Goal: Task Accomplishment & Management: Complete application form

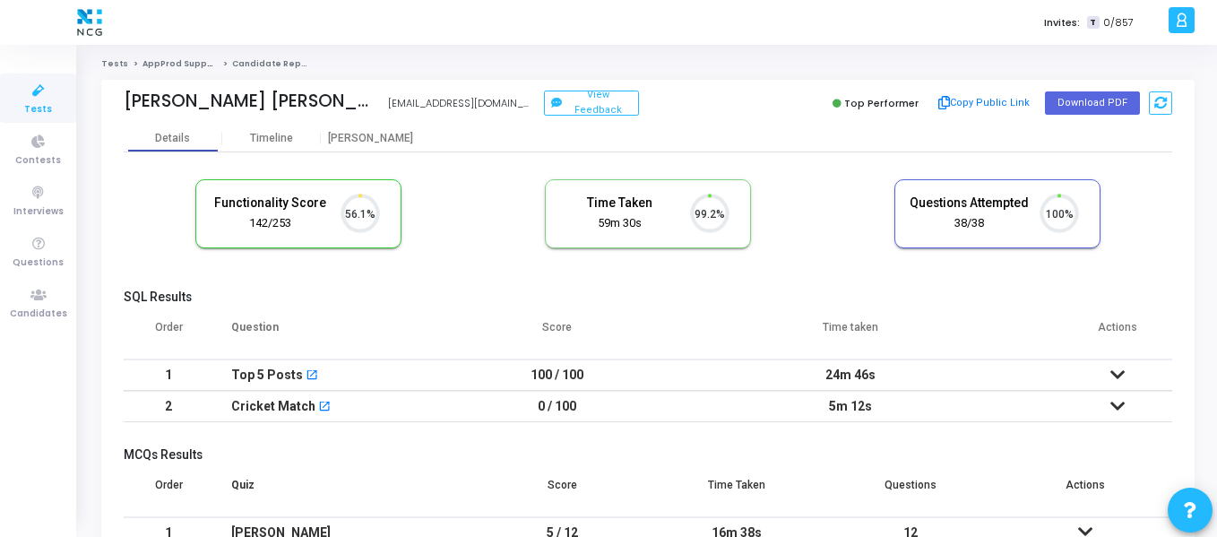
scroll to position [38, 46]
click at [48, 290] on icon at bounding box center [39, 295] width 38 height 22
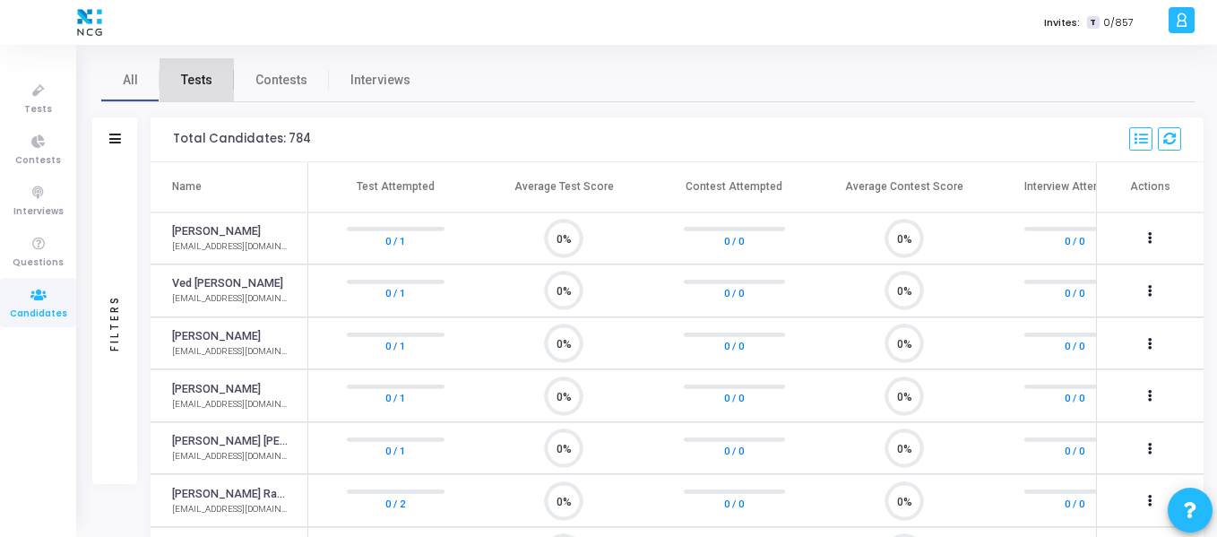
click at [193, 82] on span "Tests" at bounding box center [196, 80] width 31 height 19
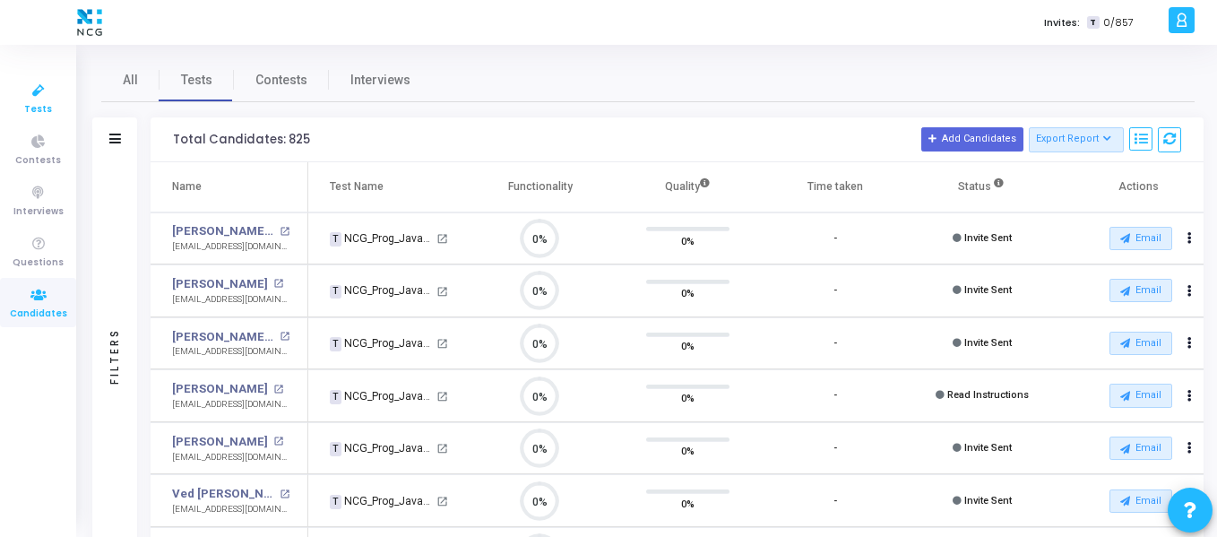
click at [30, 96] on icon at bounding box center [39, 91] width 38 height 22
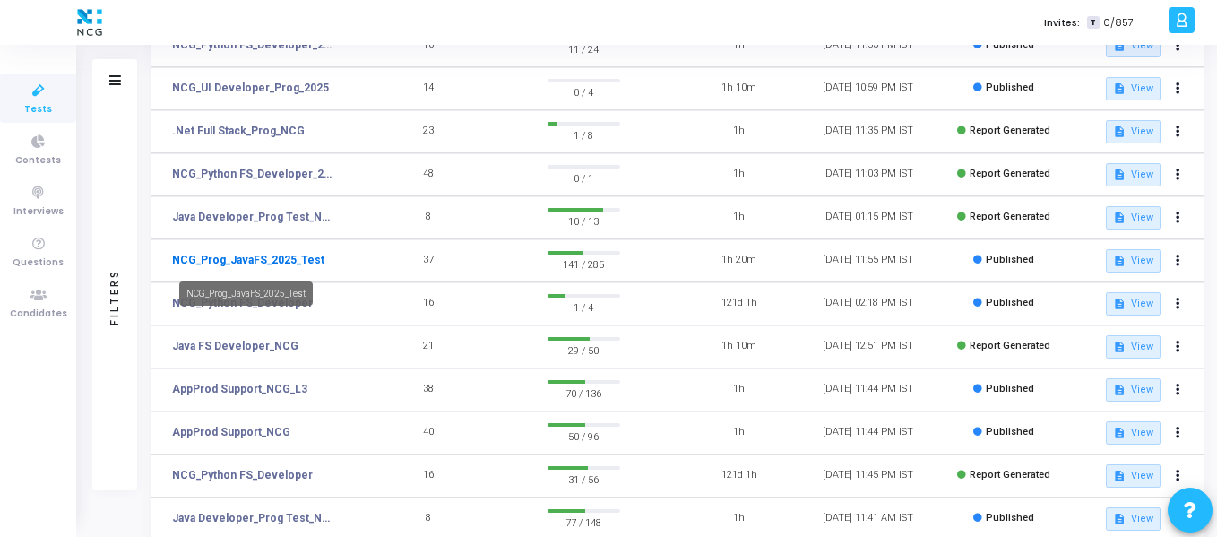
click at [299, 255] on link "NCG_Prog_JavaFS_2025_Test" at bounding box center [248, 260] width 152 height 16
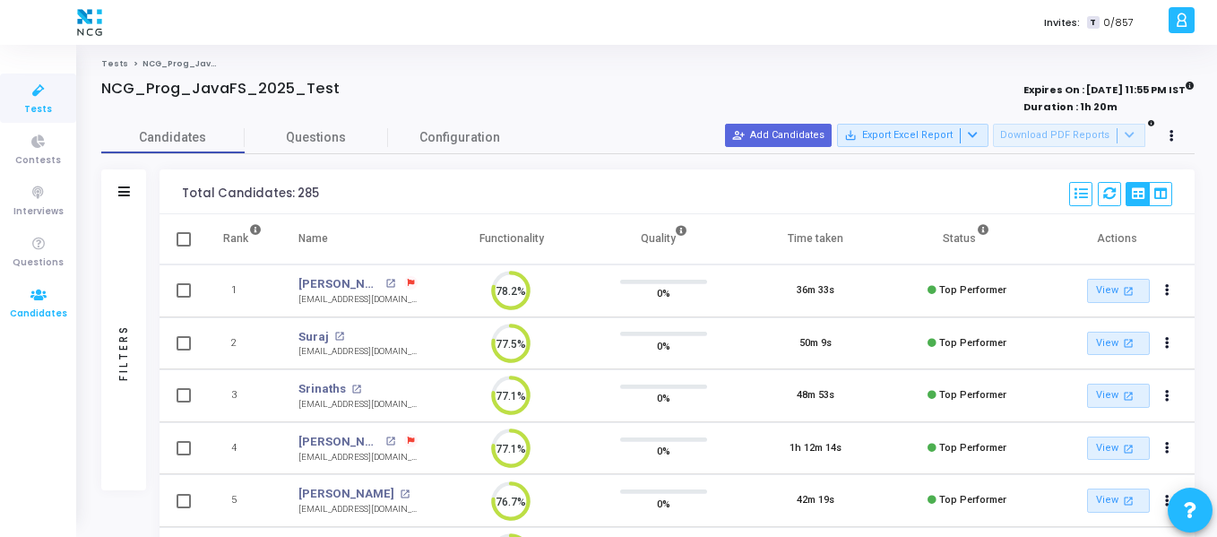
click at [59, 303] on link "Candidates" at bounding box center [38, 302] width 76 height 49
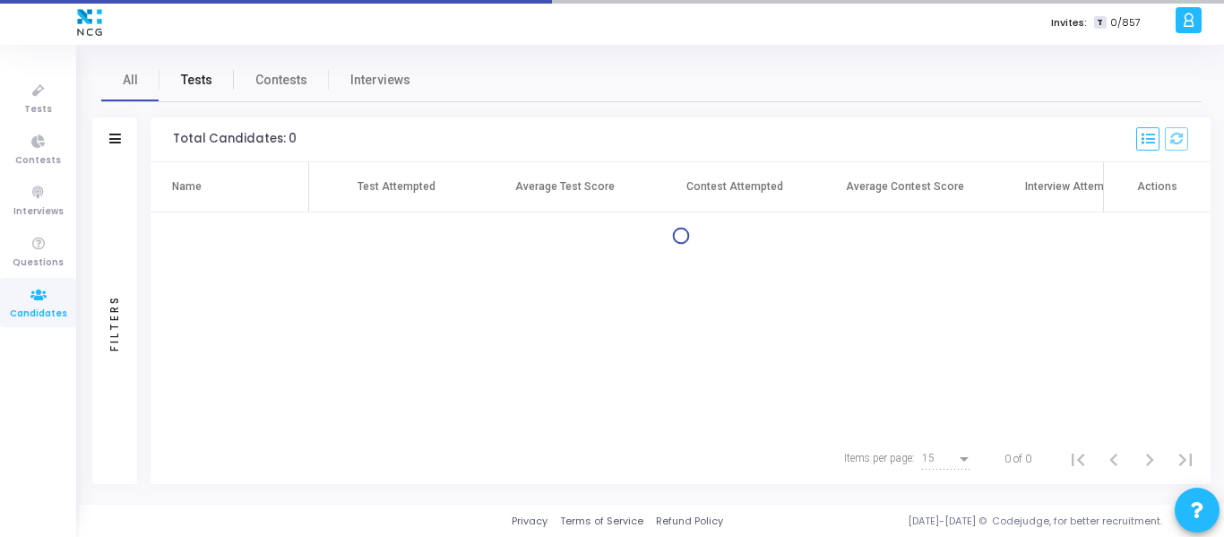
click at [189, 81] on span "Tests" at bounding box center [196, 80] width 31 height 19
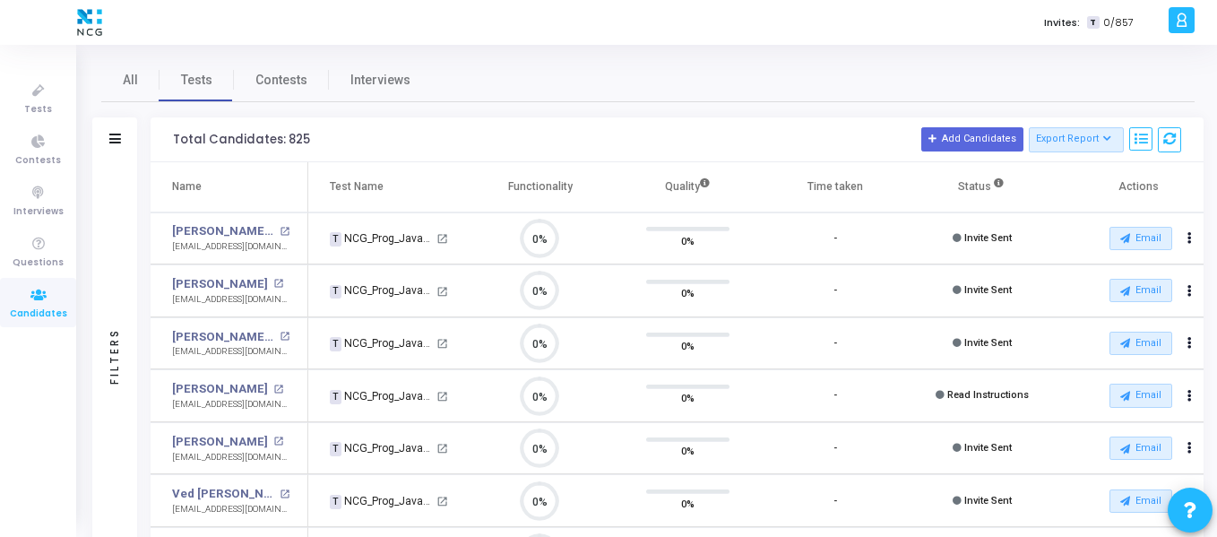
click at [123, 146] on div "Filters" at bounding box center [114, 139] width 45 height 45
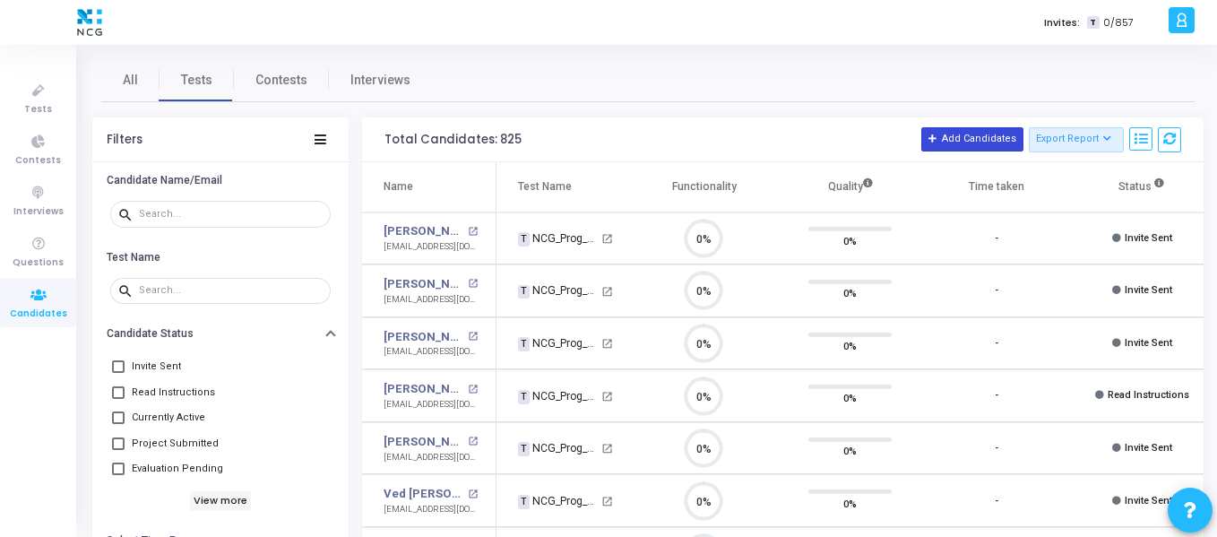
click at [961, 136] on button "Add Candidates" at bounding box center [973, 138] width 102 height 23
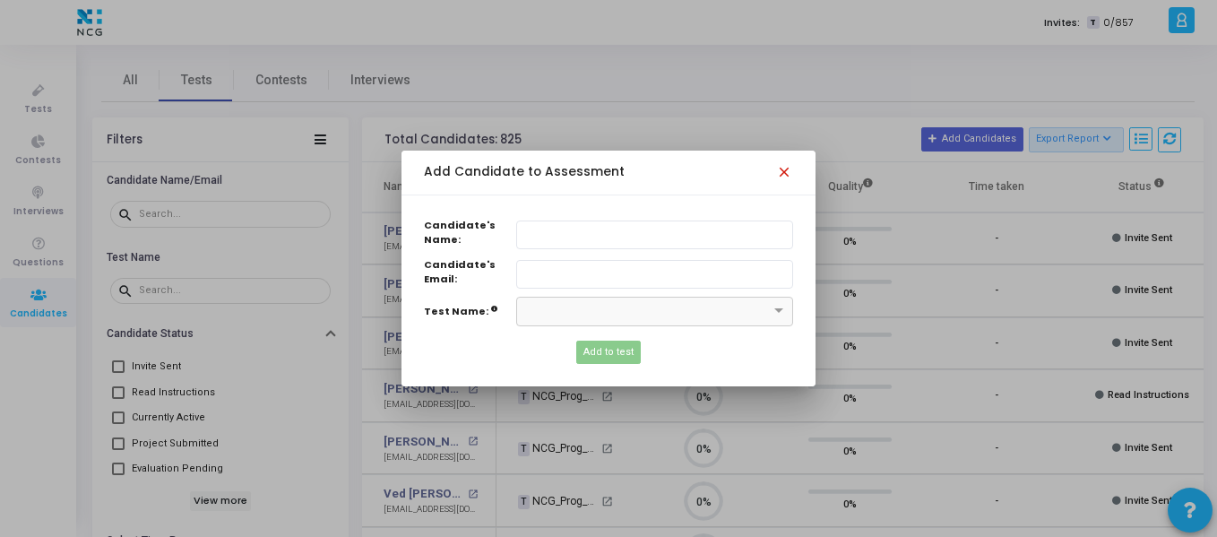
click at [788, 181] on mat-icon "close" at bounding box center [787, 175] width 22 height 22
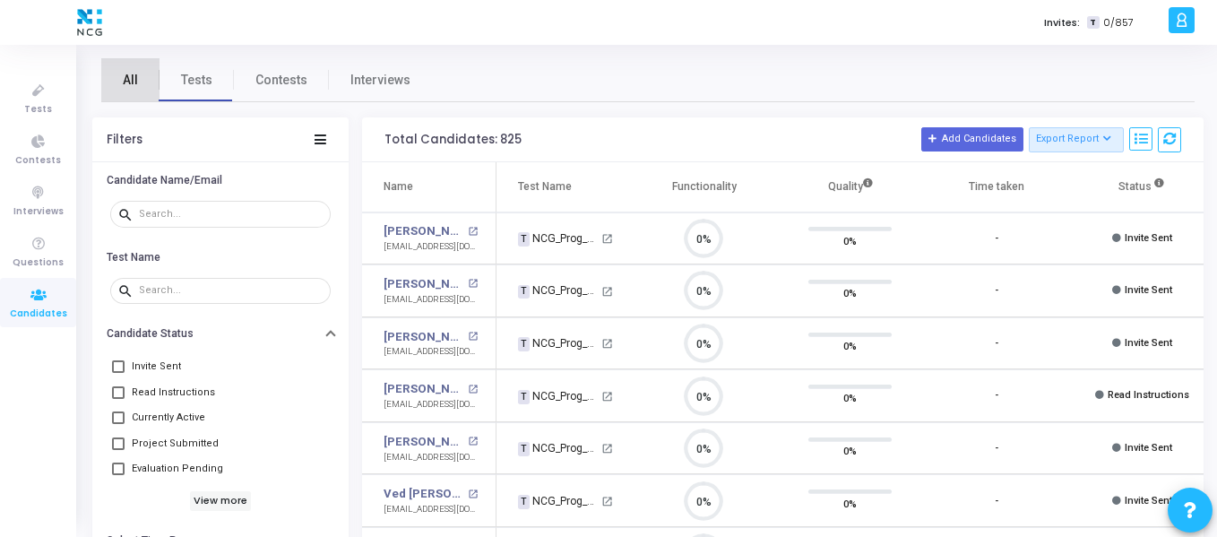
click at [143, 77] on link "All" at bounding box center [130, 79] width 58 height 43
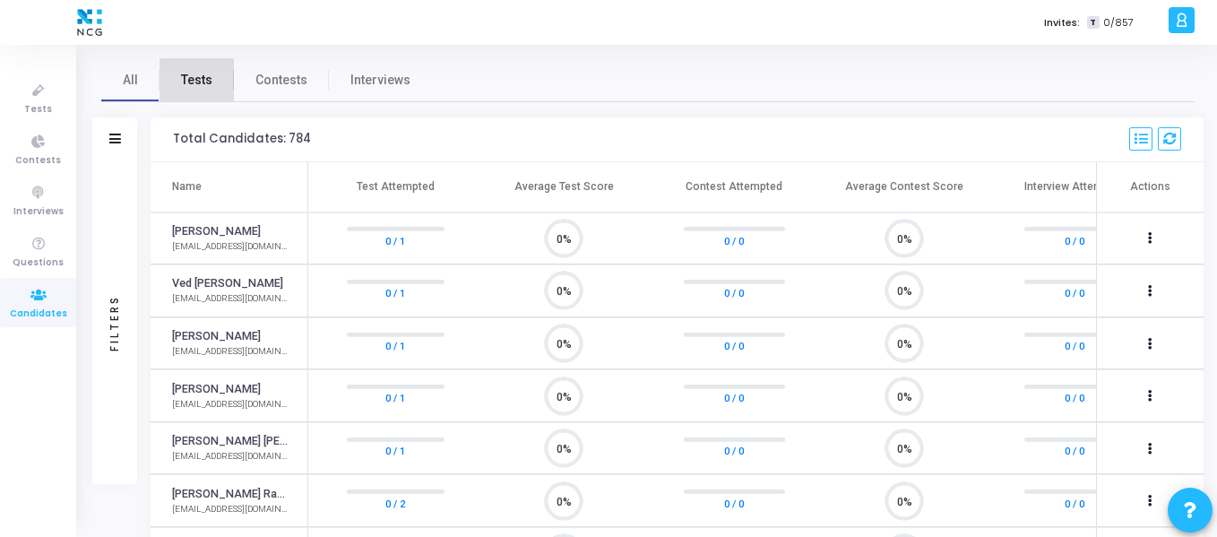
click at [202, 80] on span "Tests" at bounding box center [196, 80] width 31 height 19
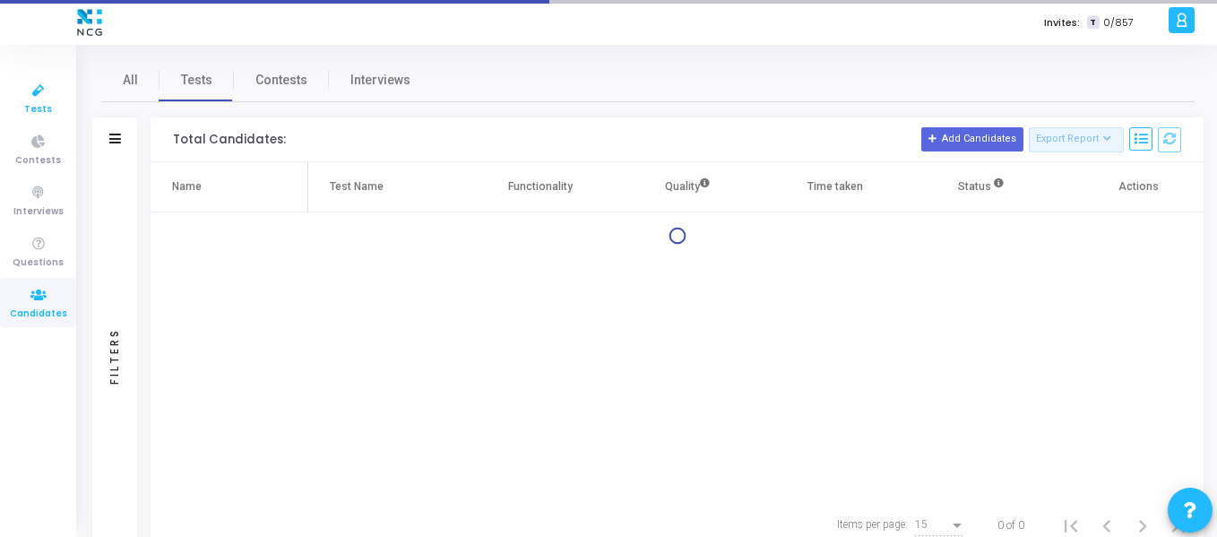
click at [42, 96] on icon at bounding box center [39, 91] width 38 height 22
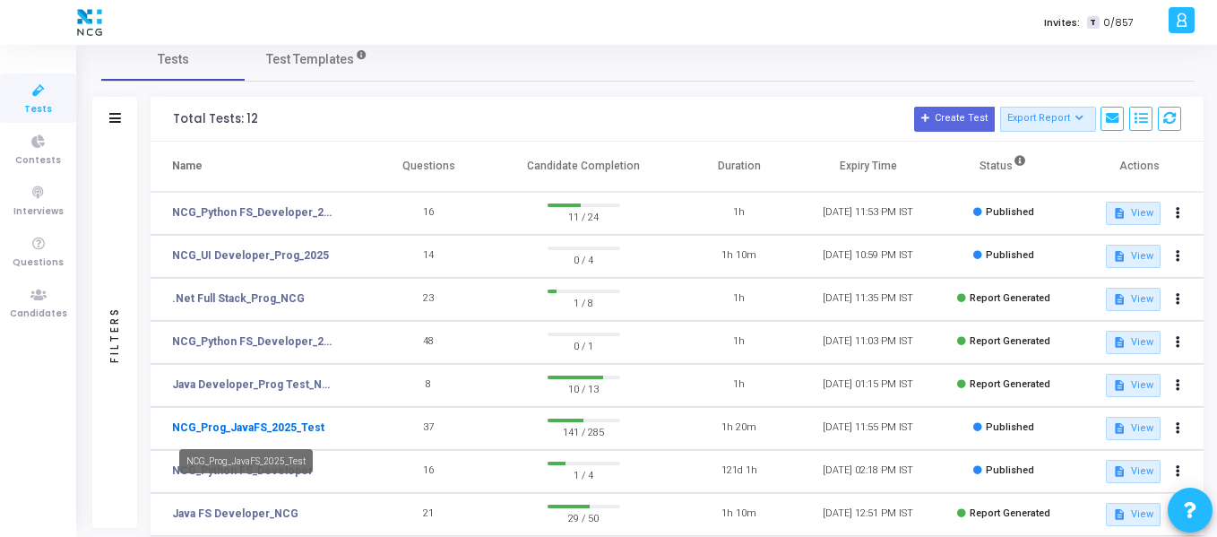
click at [271, 420] on link "NCG_Prog_JavaFS_2025_Test" at bounding box center [248, 428] width 152 height 16
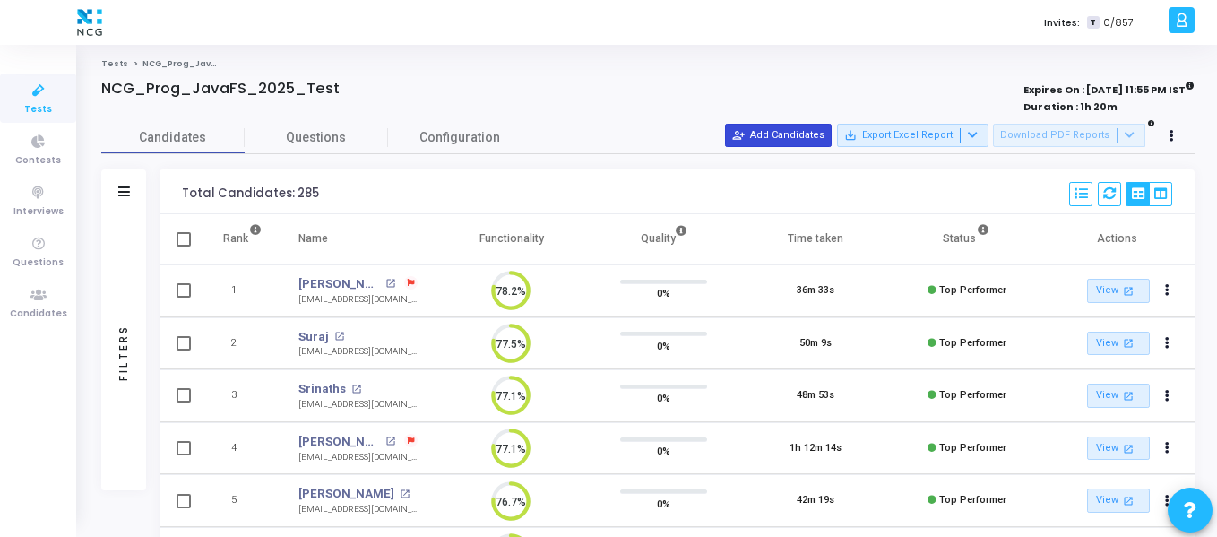
click at [818, 130] on button "person_add_alt Add Candidates" at bounding box center [778, 135] width 107 height 23
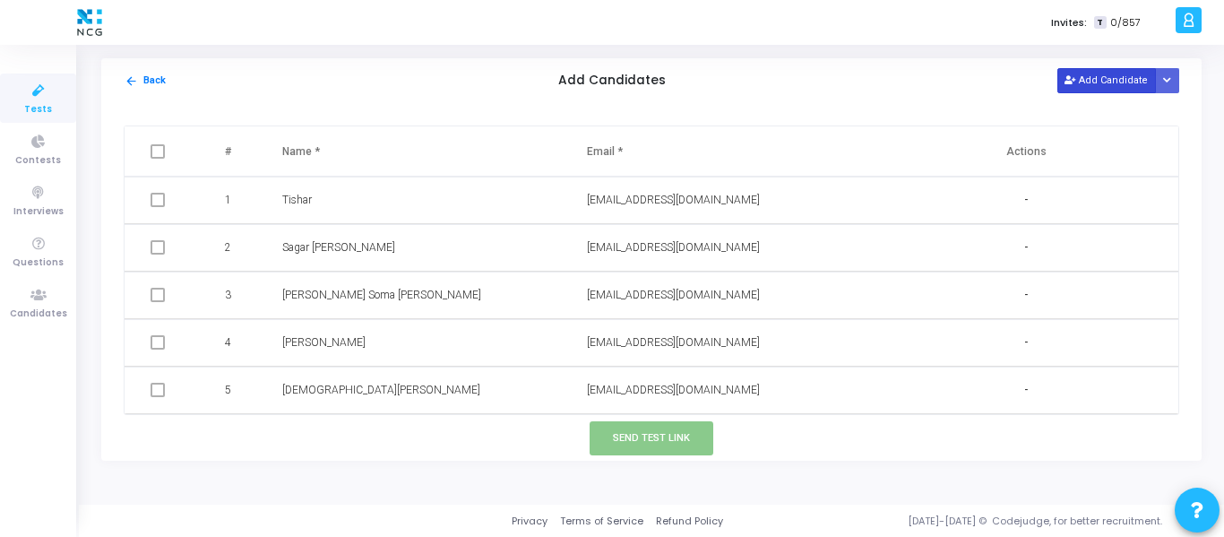
click at [1090, 81] on button "Add Candidate" at bounding box center [1107, 80] width 99 height 24
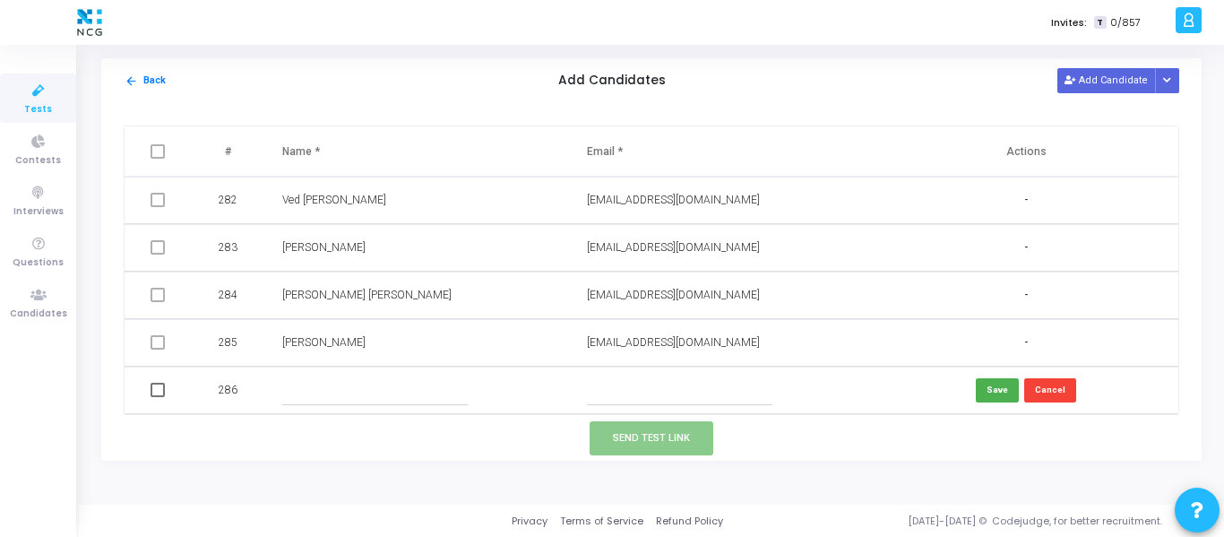
click at [403, 401] on input "text" at bounding box center [375, 391] width 186 height 30
click at [606, 402] on input "text" at bounding box center [680, 391] width 186 height 30
paste input "[EMAIL_ADDRESS][DOMAIN_NAME]"
type input "[EMAIL_ADDRESS][DOMAIN_NAME]"
click at [348, 391] on input "text" at bounding box center [375, 391] width 186 height 30
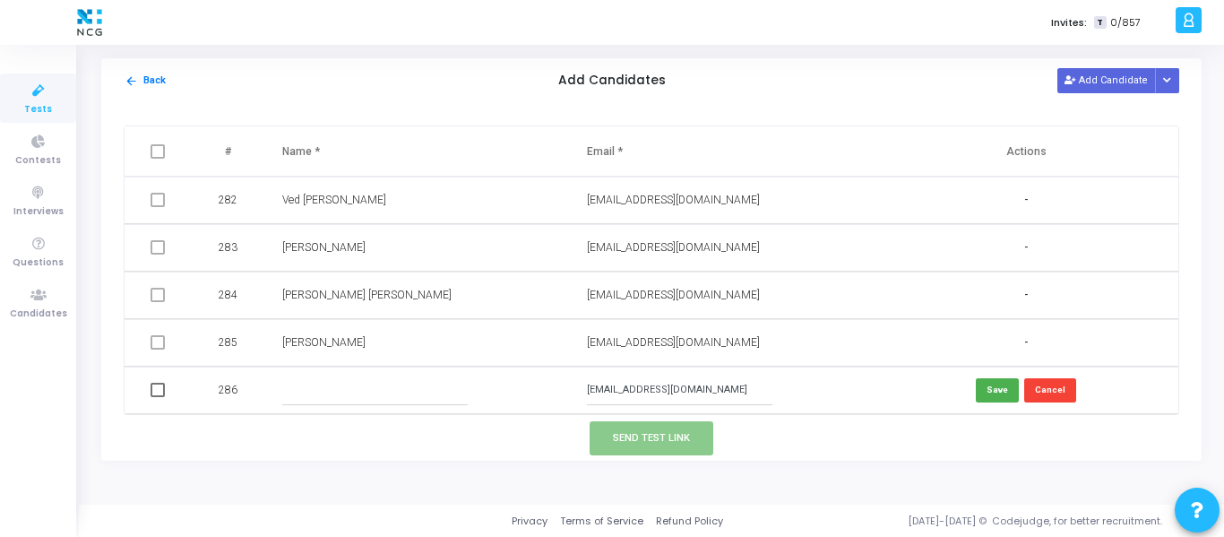
paste input "[PERSON_NAME]"
type input "[PERSON_NAME]"
click at [160, 391] on span at bounding box center [158, 390] width 14 height 14
click at [158, 397] on input "checkbox" at bounding box center [157, 397] width 1 height 1
checkbox input "true"
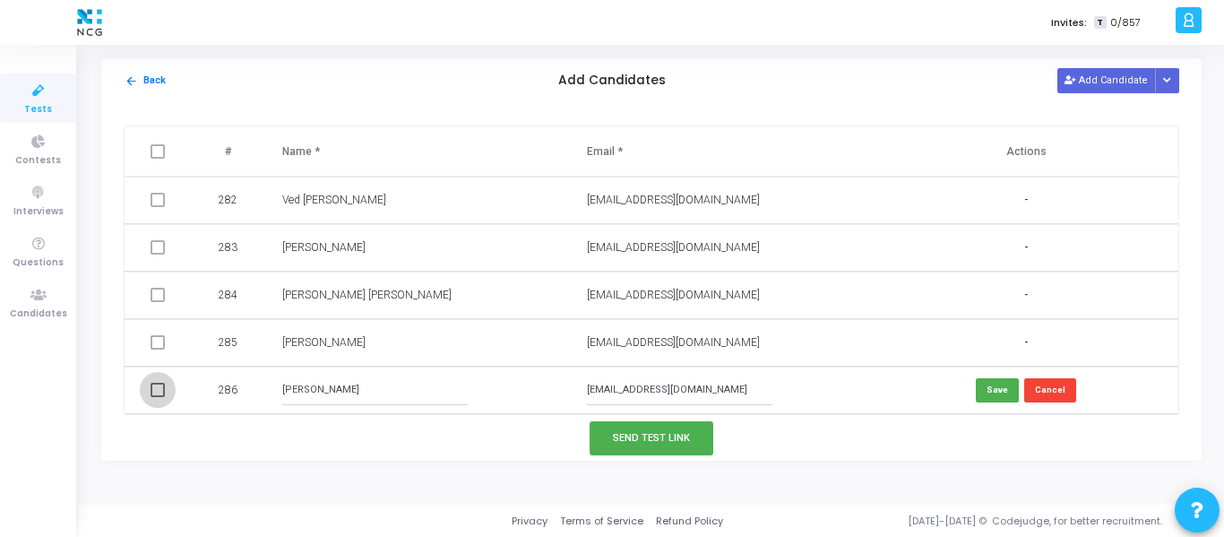
checkbox input "true"
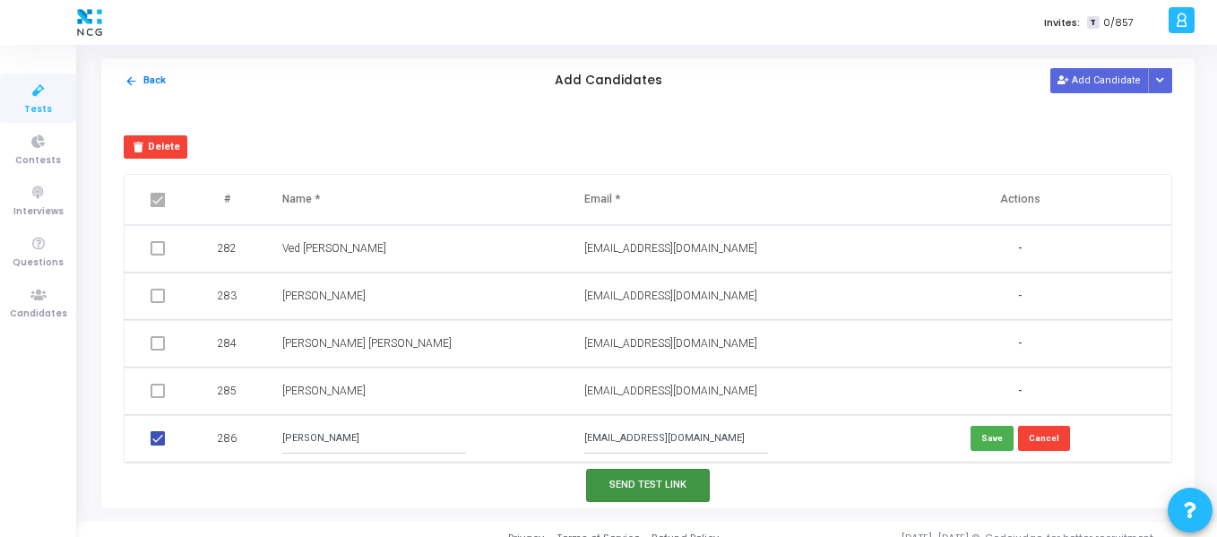
click at [683, 473] on button "Send Test Link" at bounding box center [648, 485] width 124 height 33
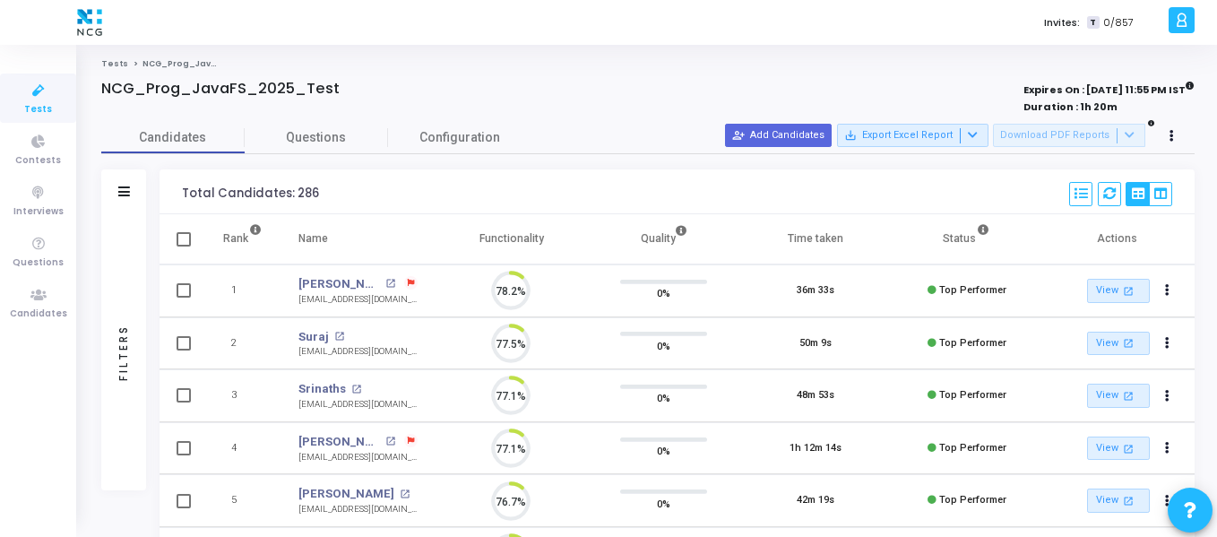
scroll to position [38, 46]
